Goal: Check status: Check status

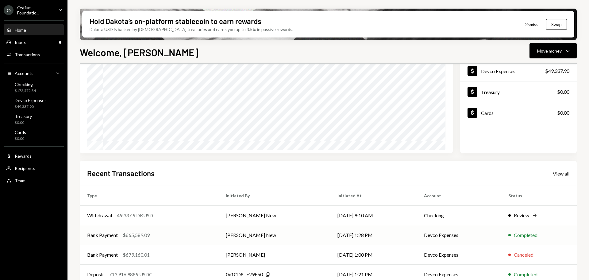
scroll to position [91, 0]
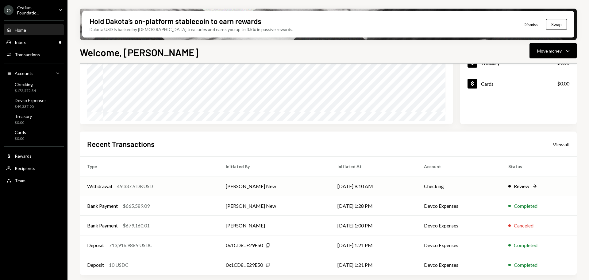
click at [526, 185] on div "Review" at bounding box center [521, 185] width 15 height 7
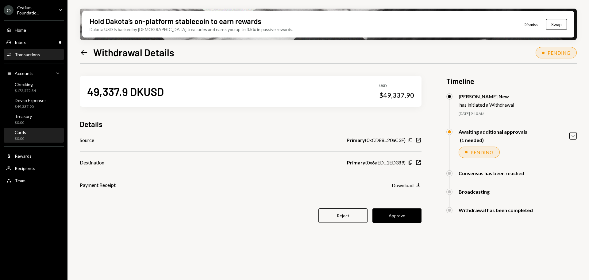
click at [42, 133] on div "Cards $0.00" at bounding box center [33, 136] width 55 height 12
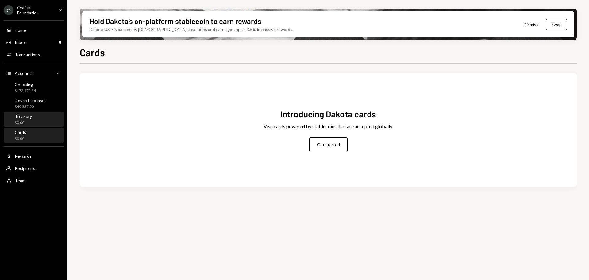
click at [41, 123] on div "Treasury $0.00" at bounding box center [33, 120] width 55 height 12
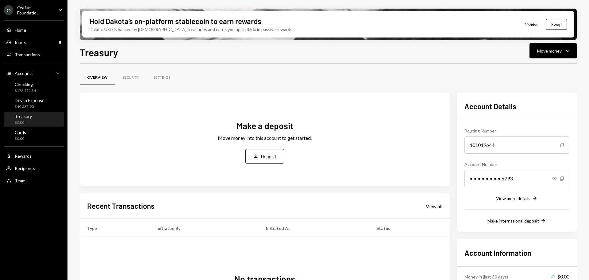
scroll to position [61, 0]
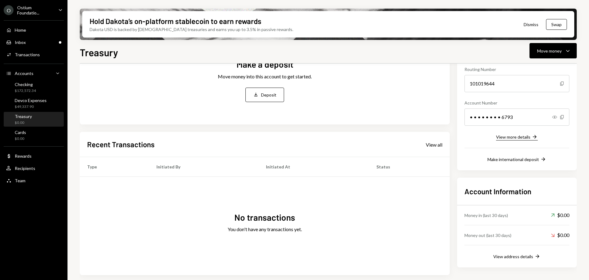
click at [525, 138] on div "View more details" at bounding box center [513, 136] width 34 height 5
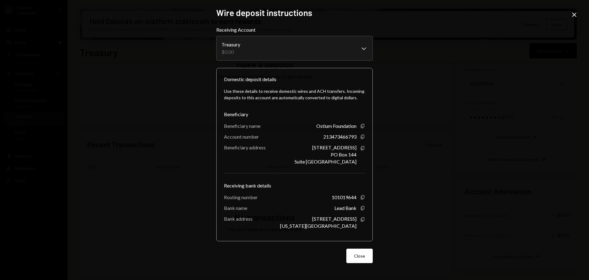
click at [450, 185] on div "**********" at bounding box center [294, 140] width 589 height 280
click at [574, 16] on icon "Close" at bounding box center [574, 14] width 7 height 7
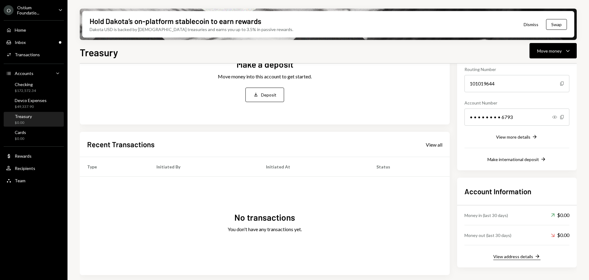
click at [507, 258] on div "View address details" at bounding box center [513, 255] width 40 height 5
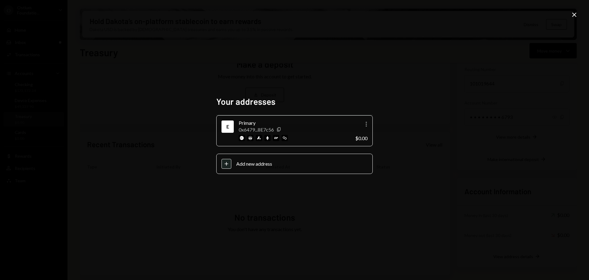
click at [387, 204] on div "Your addresses E Primary 0x6479...8E7c56 Copy More $0.00 Plus Add new address C…" at bounding box center [294, 140] width 589 height 280
click at [577, 17] on icon "Close" at bounding box center [574, 14] width 7 height 7
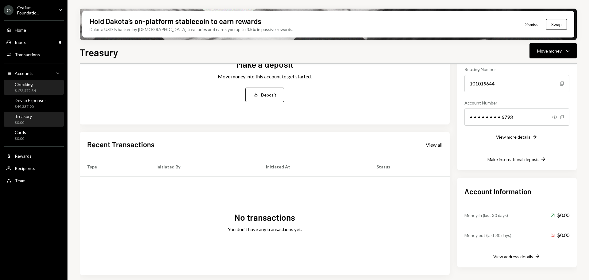
click at [47, 87] on div "Checking $172,572.34" at bounding box center [33, 88] width 55 height 12
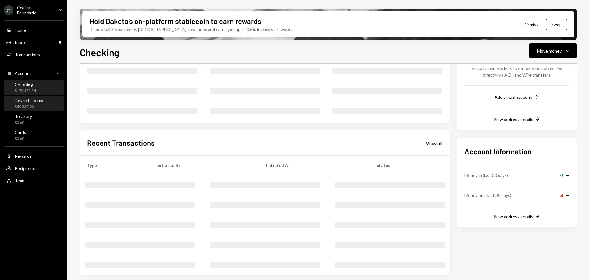
scroll to position [60, 0]
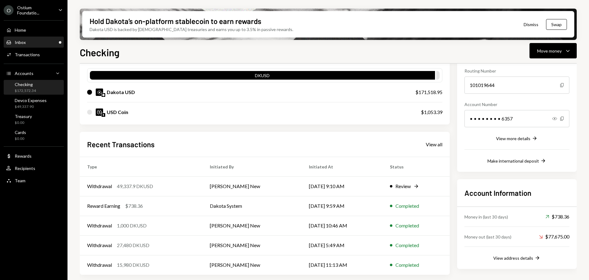
click at [36, 46] on div "Inbox Inbox" at bounding box center [33, 42] width 55 height 10
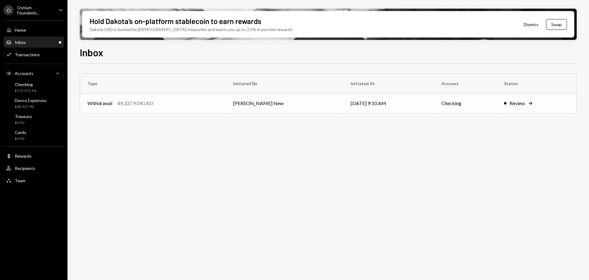
click at [310, 104] on td "[PERSON_NAME] New" at bounding box center [285, 103] width 118 height 20
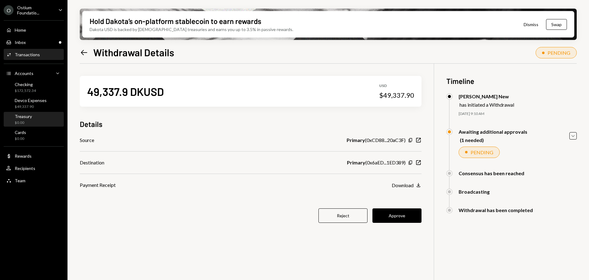
click at [46, 115] on div "Treasury $0.00" at bounding box center [33, 120] width 55 height 12
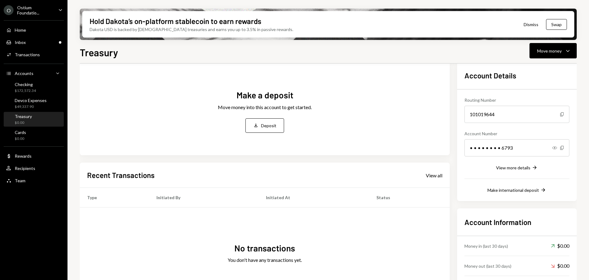
scroll to position [62, 0]
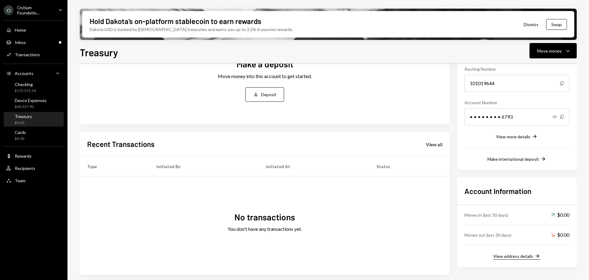
click at [517, 254] on div "View address details" at bounding box center [513, 255] width 40 height 5
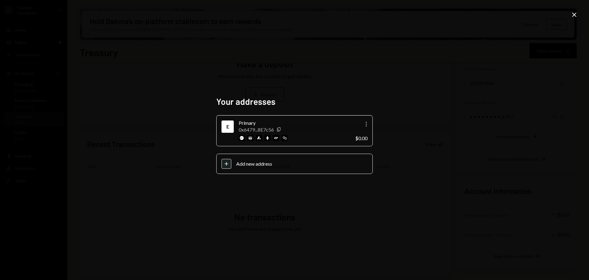
click at [406, 235] on div "Your addresses E Primary 0x6479...8E7c56 Copy More $0.00 Plus Add new address C…" at bounding box center [294, 140] width 589 height 280
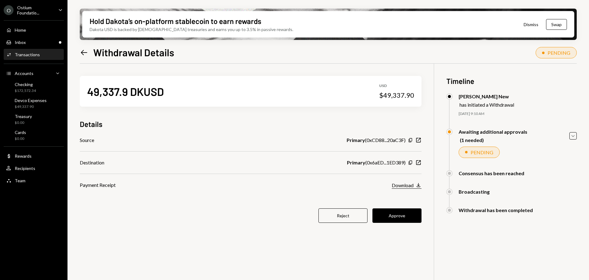
click at [415, 187] on button "Download Download" at bounding box center [407, 185] width 30 height 7
click at [52, 118] on div "Treasury $0.00" at bounding box center [33, 120] width 55 height 12
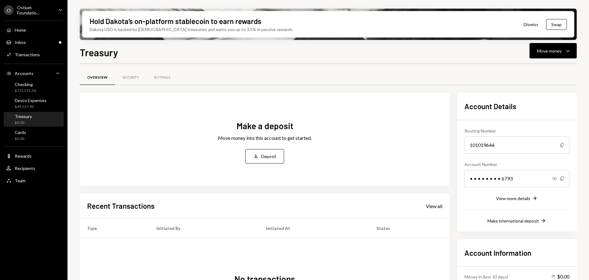
scroll to position [62, 0]
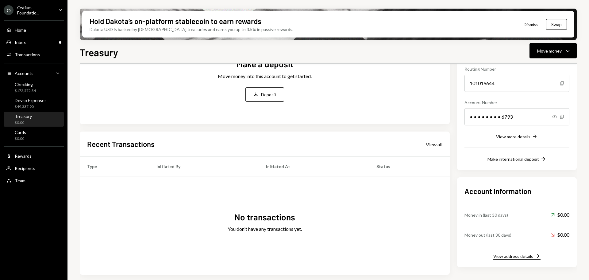
click at [531, 258] on div "View address details" at bounding box center [513, 255] width 40 height 5
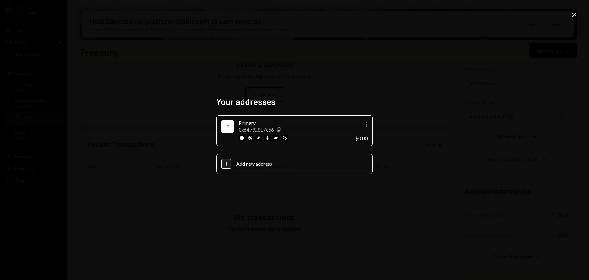
click at [574, 14] on icon at bounding box center [574, 15] width 4 height 4
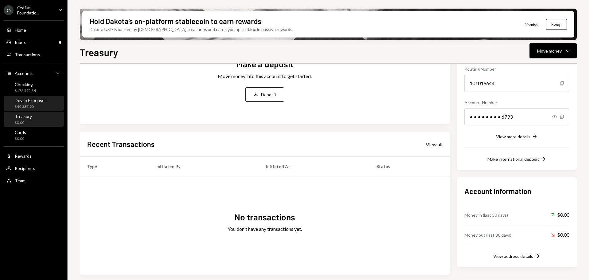
click at [48, 107] on div "Devco Expenses $49,337.90" at bounding box center [33, 104] width 55 height 12
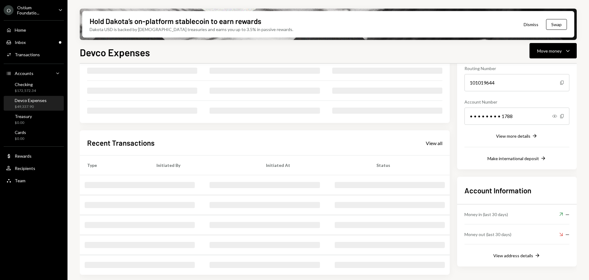
scroll to position [60, 0]
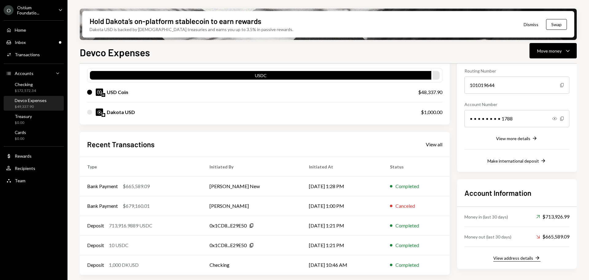
click at [510, 260] on button "View address details Right Arrow" at bounding box center [516, 257] width 47 height 7
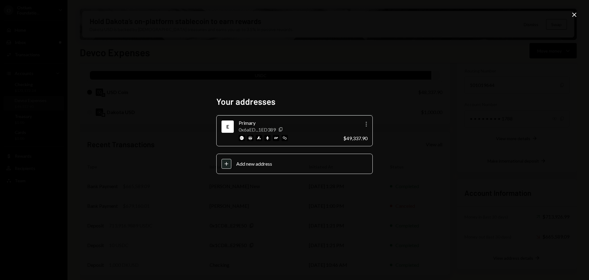
click at [279, 17] on div "Your addresses E Primary 0x6aED...1ED389 Copy More $49,337.90 Plus Add new addr…" at bounding box center [294, 140] width 589 height 280
click at [278, 48] on div "Your addresses E Primary 0x6aED...1ED389 Copy More $49,337.90 Plus Add new addr…" at bounding box center [294, 140] width 589 height 280
click at [389, 117] on div "Your addresses E Primary 0x6aED...1ED389 Copy More $49,337.90 Plus Add new addr…" at bounding box center [294, 140] width 589 height 280
click at [577, 16] on icon "Close" at bounding box center [574, 14] width 7 height 7
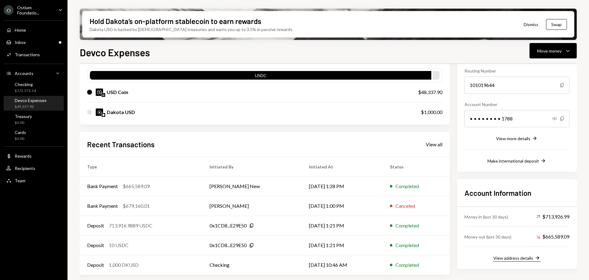
click at [526, 258] on div "View address details" at bounding box center [513, 257] width 40 height 5
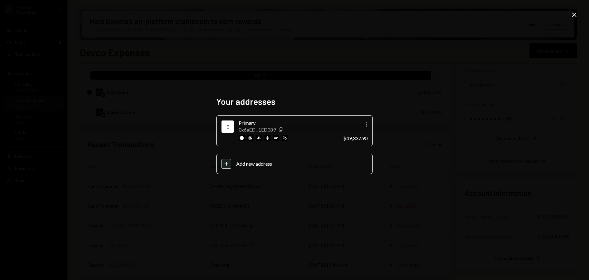
click at [424, 145] on div "Your addresses E Primary 0x6aED...1ED389 Copy More $49,337.90 Plus Add new addr…" at bounding box center [294, 140] width 589 height 280
click at [428, 148] on div "Your addresses E Primary 0x6aED...1ED389 Copy More $49,337.90 Plus Add new addr…" at bounding box center [294, 140] width 589 height 280
drag, startPoint x: 471, startPoint y: 125, endPoint x: 508, endPoint y: 86, distance: 54.1
click at [473, 125] on div "Your addresses E Primary 0x6aED...1ED389 Copy More $49,337.90 Plus Add new addr…" at bounding box center [294, 140] width 589 height 280
click at [572, 17] on icon "Close" at bounding box center [574, 14] width 7 height 7
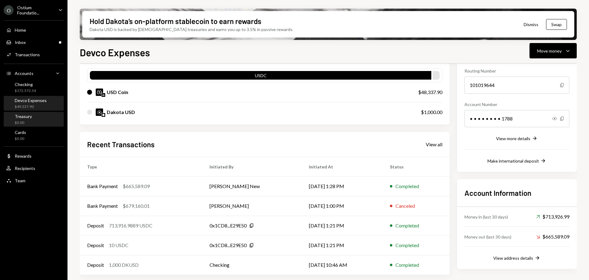
click at [22, 120] on div "$0.00" at bounding box center [23, 122] width 17 height 5
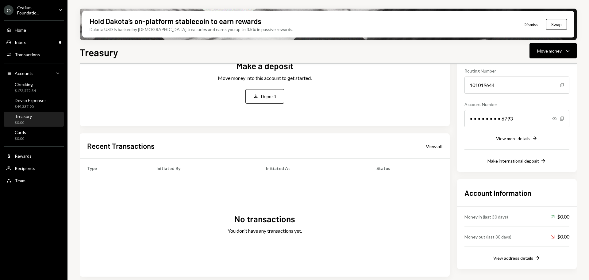
click at [431, 142] on link "View all" at bounding box center [434, 145] width 17 height 7
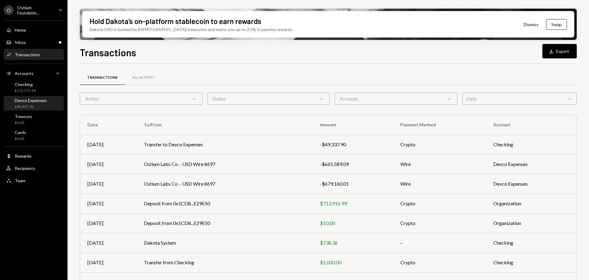
click at [35, 104] on div "$49,337.90" at bounding box center [31, 106] width 32 height 5
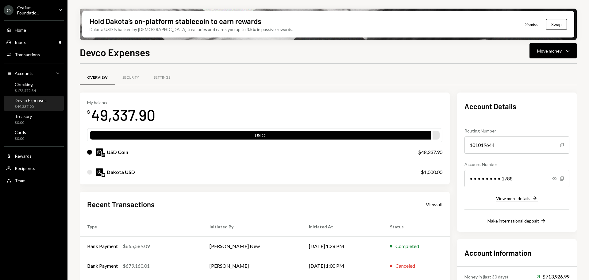
click at [514, 199] on div "View more details" at bounding box center [513, 197] width 34 height 5
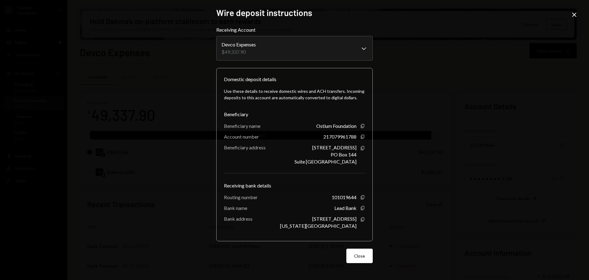
click at [442, 185] on div "**********" at bounding box center [294, 140] width 589 height 280
click at [571, 19] on div "Close" at bounding box center [574, 15] width 7 height 8
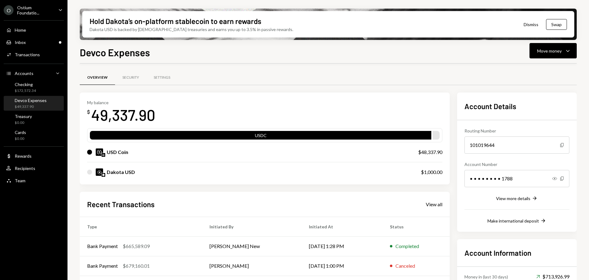
scroll to position [60, 0]
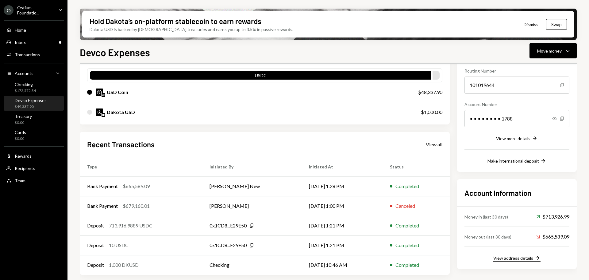
click at [518, 257] on div "View address details" at bounding box center [513, 257] width 40 height 5
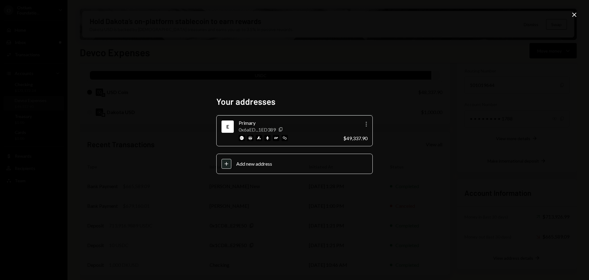
click at [575, 17] on icon "Close" at bounding box center [574, 14] width 7 height 7
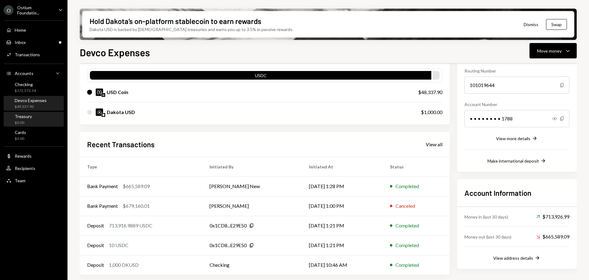
click at [36, 118] on div "Treasury $0.00" at bounding box center [33, 120] width 55 height 12
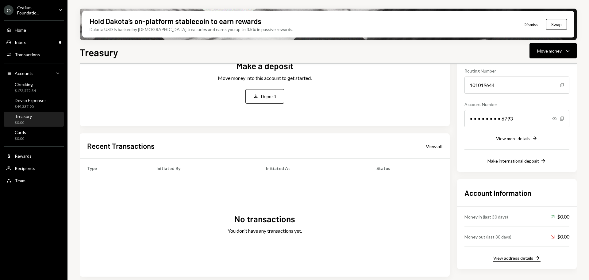
click at [514, 257] on div "View address details" at bounding box center [513, 257] width 40 height 5
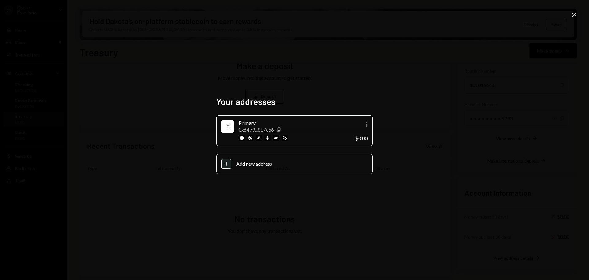
click at [385, 76] on div "Your addresses E Primary 0x6479...8E7c56 Copy More $0.00 Plus Add new address C…" at bounding box center [294, 140] width 589 height 280
click at [574, 15] on icon "Close" at bounding box center [574, 14] width 7 height 7
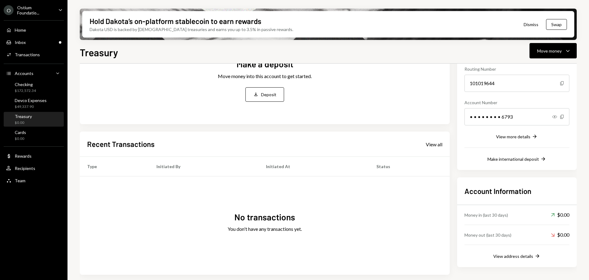
scroll to position [0, 0]
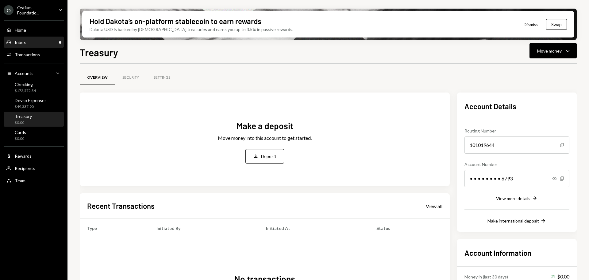
click at [37, 41] on div "Inbox Inbox" at bounding box center [33, 43] width 55 height 6
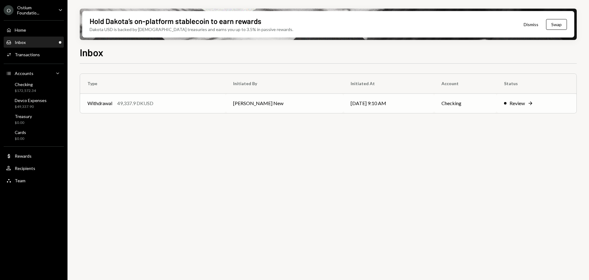
click at [218, 103] on div "Withdrawal 49,337.9 DKUSD" at bounding box center [152, 102] width 131 height 7
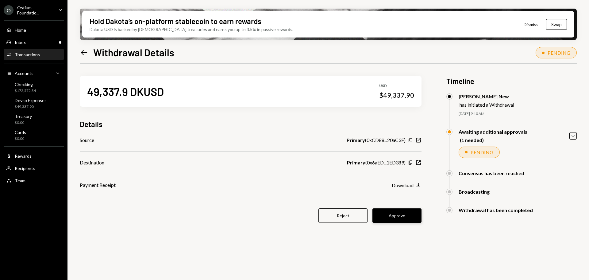
click at [394, 217] on button "Approve" at bounding box center [397, 215] width 49 height 14
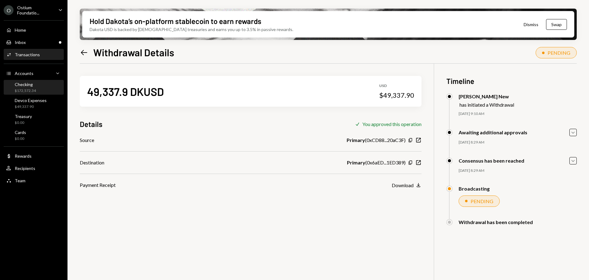
click at [45, 91] on div "Checking $172,572.34" at bounding box center [33, 88] width 55 height 12
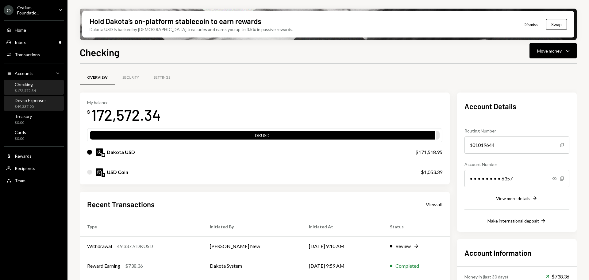
click at [38, 106] on div "$49,337.90" at bounding box center [31, 106] width 32 height 5
click at [37, 88] on div "Checking $172,572.34" at bounding box center [33, 88] width 55 height 12
click at [35, 109] on div "$49,337.90" at bounding box center [31, 106] width 32 height 5
